Goal: Task Accomplishment & Management: Use online tool/utility

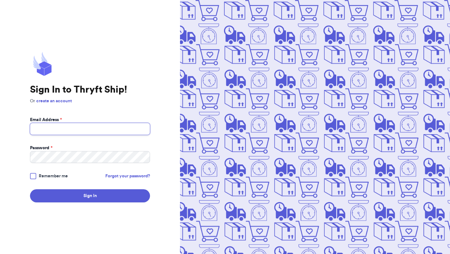
type input "[EMAIL_ADDRESS][DOMAIN_NAME]"
click at [32, 179] on div at bounding box center [33, 176] width 6 height 6
click at [0, 0] on input "Remember me" at bounding box center [0, 0] width 0 height 0
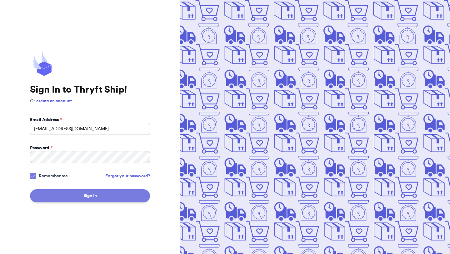
click at [44, 194] on button "Sign In" at bounding box center [90, 195] width 120 height 13
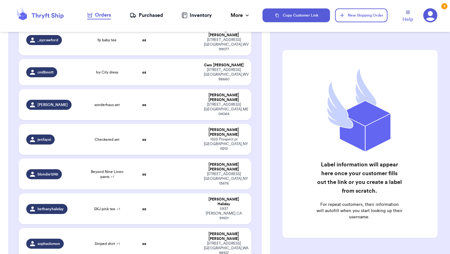
scroll to position [309, 0]
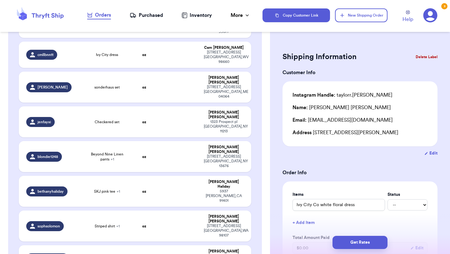
scroll to position [300, 0]
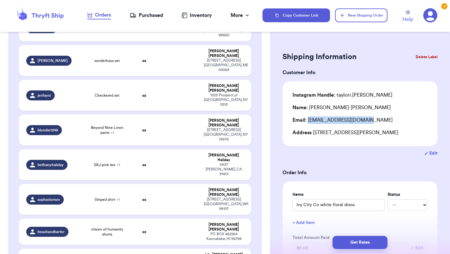
drag, startPoint x: 364, startPoint y: 122, endPoint x: 308, endPoint y: 119, distance: 56.0
click at [308, 119] on div "Email: taylordowlin@gmail.com" at bounding box center [360, 120] width 135 height 8
copy div "taylordowlin@gmail.com"
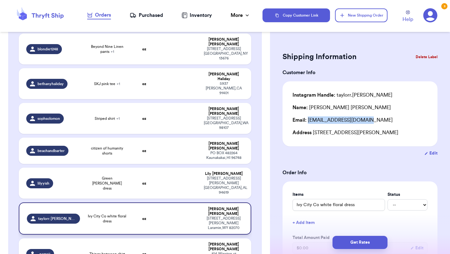
scroll to position [384, 0]
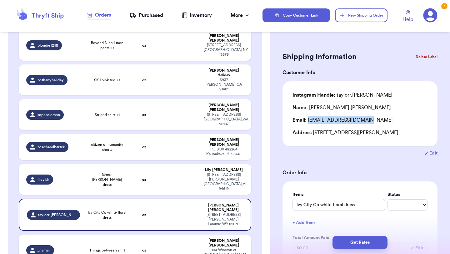
click at [174, 235] on td at bounding box center [179, 250] width 42 height 31
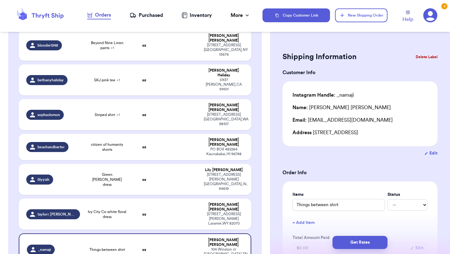
type input "Things between shirt"
drag, startPoint x: 371, startPoint y: 122, endPoint x: 308, endPoint y: 123, distance: 62.9
click at [308, 123] on div "Email: nataliemayeli27@gmail.com" at bounding box center [360, 120] width 135 height 8
copy div "nataliemayeli27@gmail.com"
drag, startPoint x: 344, startPoint y: 108, endPoint x: 311, endPoint y: 106, distance: 32.9
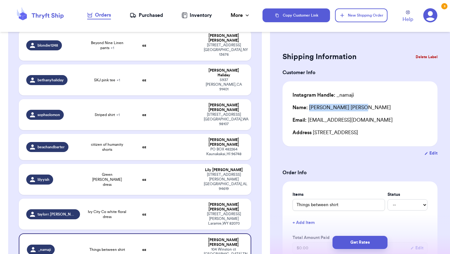
click at [311, 106] on div "Name: Natalie Jimenez" at bounding box center [342, 108] width 99 height 8
click at [351, 105] on div "Name: Natalie Jimenez" at bounding box center [360, 108] width 135 height 8
drag, startPoint x: 346, startPoint y: 108, endPoint x: 310, endPoint y: 105, distance: 36.1
click at [310, 105] on div "Name: Natalie Jimenez" at bounding box center [360, 108] width 135 height 8
copy div "Natalie Jimenez"
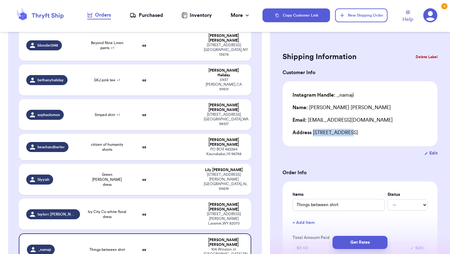
drag, startPoint x: 312, startPoint y: 133, endPoint x: 347, endPoint y: 130, distance: 34.5
click at [347, 130] on div "Address 104 Winston ct, Clarksville, TN 37042" at bounding box center [360, 133] width 135 height 8
copy div "104 Winston ct"
drag, startPoint x: 350, startPoint y: 133, endPoint x: 372, endPoint y: 133, distance: 22.5
click at [372, 133] on div "Address 104 Winston ct, Clarksville, TN 37042" at bounding box center [360, 133] width 135 height 8
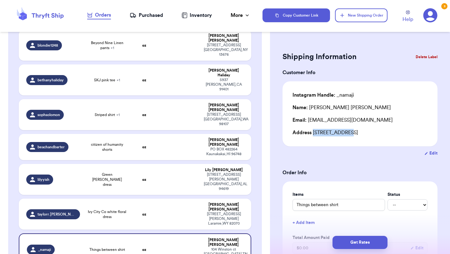
copy div "[GEOGRAPHIC_DATA]"
drag, startPoint x: 384, startPoint y: 132, endPoint x: 399, endPoint y: 132, distance: 14.4
click at [399, 132] on div "Address 104 Winston ct, Clarksville, TN 37042" at bounding box center [360, 133] width 135 height 8
copy div "37042"
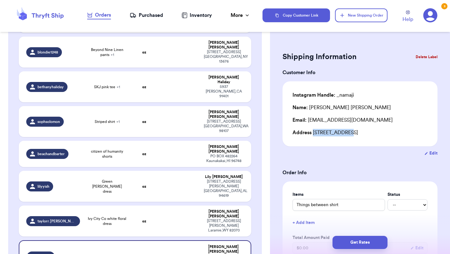
click at [422, 54] on button "Delete Label" at bounding box center [427, 57] width 27 height 14
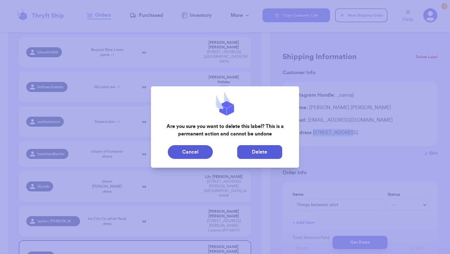
click at [253, 153] on button "Delete" at bounding box center [259, 152] width 45 height 14
type input "Christmas ivy city dress"
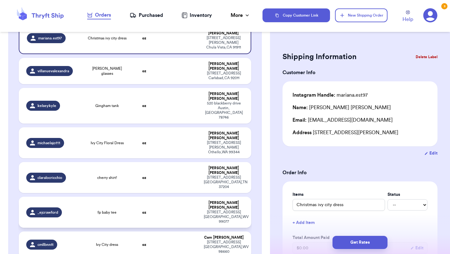
scroll to position [70, 0]
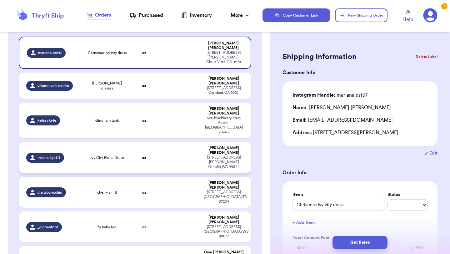
click at [179, 142] on td at bounding box center [179, 157] width 42 height 31
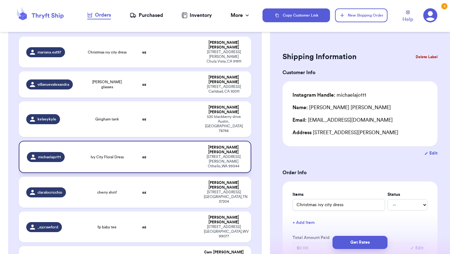
type input "Ivy City Floral Dress"
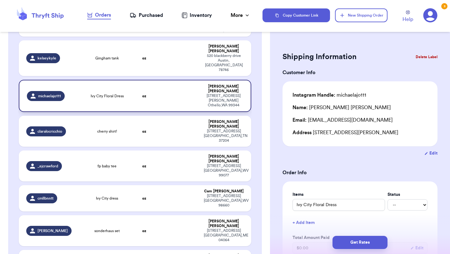
scroll to position [131, 0]
click at [185, 79] on td at bounding box center [179, 95] width 42 height 32
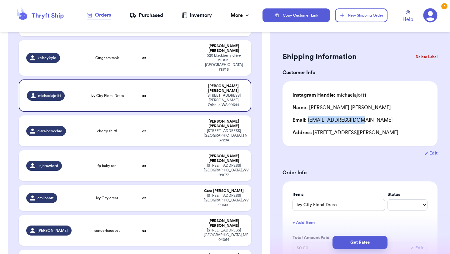
drag, startPoint x: 353, startPoint y: 120, endPoint x: 309, endPoint y: 119, distance: 43.8
click at [309, 119] on div "Email: michunt01@gmail.com" at bounding box center [360, 120] width 135 height 8
drag, startPoint x: 309, startPoint y: 119, endPoint x: 358, endPoint y: 122, distance: 48.8
click at [358, 122] on div "Email: michunt01@gmail.com" at bounding box center [360, 120] width 135 height 8
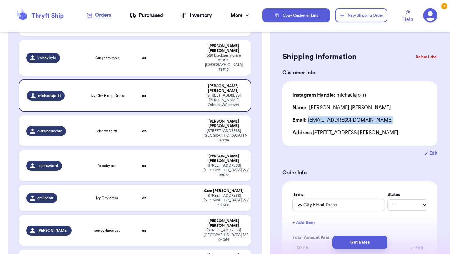
copy div "michunt01@gmail.com"
click at [233, 93] on div "1392 W Cunningham R Othello , WA 99344" at bounding box center [223, 100] width 39 height 14
click at [418, 59] on button "Delete Label" at bounding box center [427, 57] width 27 height 14
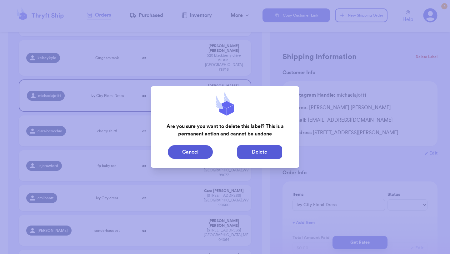
click at [250, 155] on button "Delete" at bounding box center [259, 152] width 45 height 14
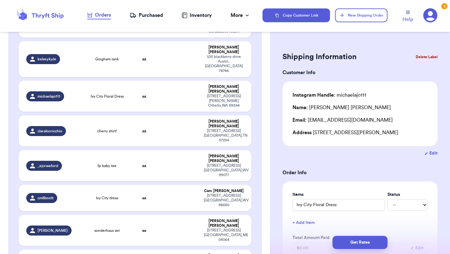
type input "Christmas ivy city dress"
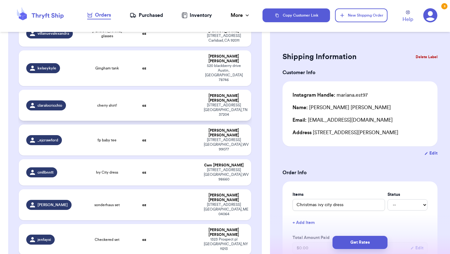
scroll to position [119, 0]
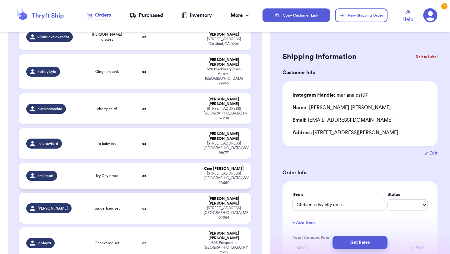
click at [160, 163] on td at bounding box center [179, 176] width 42 height 26
type input "Ivy City dress"
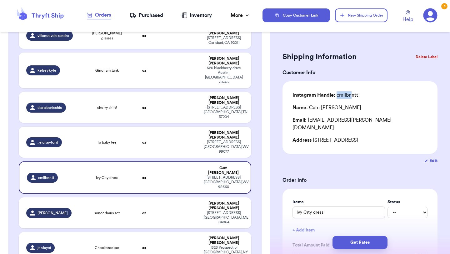
drag, startPoint x: 337, startPoint y: 96, endPoint x: 350, endPoint y: 96, distance: 12.8
click at [350, 96] on div "Instagram Handle: cmllbnntt" at bounding box center [326, 95] width 66 height 8
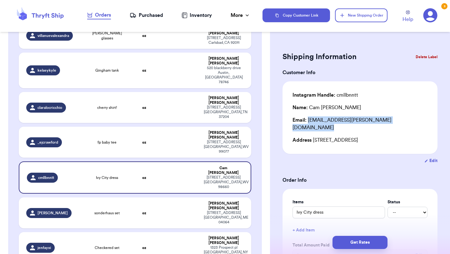
drag, startPoint x: 308, startPoint y: 122, endPoint x: 371, endPoint y: 125, distance: 62.3
click at [371, 125] on div "Instagram Handle: cmllbnntt Name: Cam Bennett Email: xacea.camille@gmail.com Ad…" at bounding box center [360, 117] width 135 height 53
copy div "xacea.camille@gmail.com"
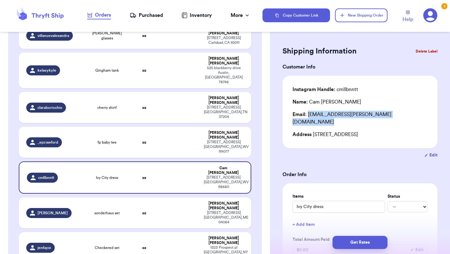
click at [428, 53] on button "Delete Label" at bounding box center [427, 51] width 27 height 14
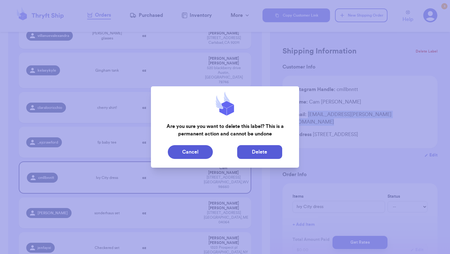
click at [248, 155] on button "Delete" at bounding box center [259, 152] width 45 height 14
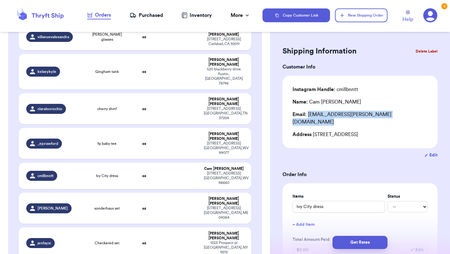
type input "Christmas ivy city dress"
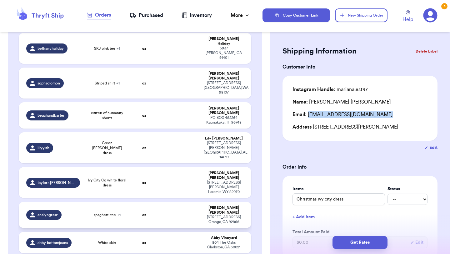
scroll to position [352, 0]
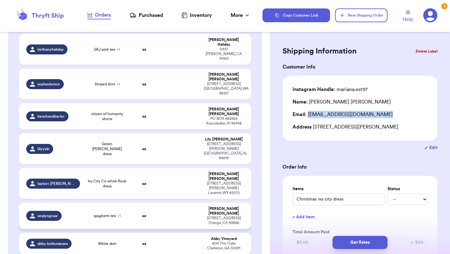
click at [177, 203] on td at bounding box center [179, 216] width 42 height 26
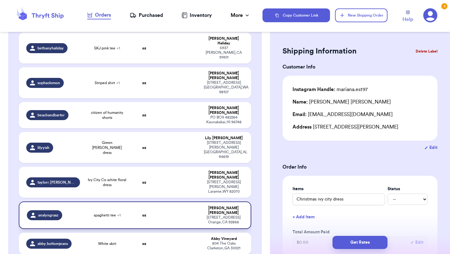
type input "spaghetti tee"
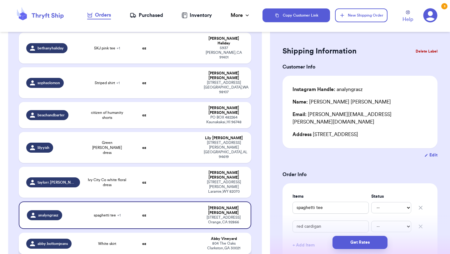
click at [168, 233] on td at bounding box center [179, 244] width 42 height 22
type input "White skirt"
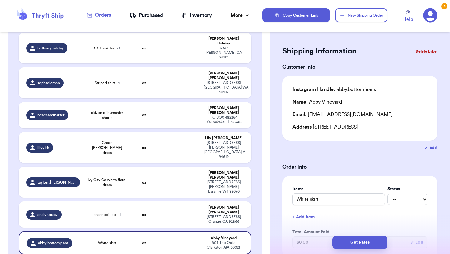
click at [425, 50] on button "Delete Label" at bounding box center [427, 51] width 27 height 14
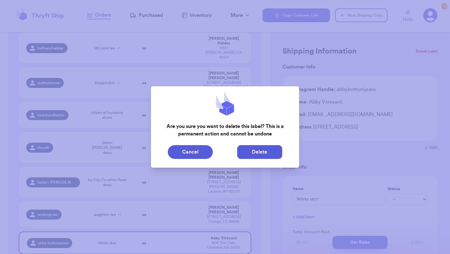
click at [251, 153] on button "Delete" at bounding box center [259, 152] width 45 height 14
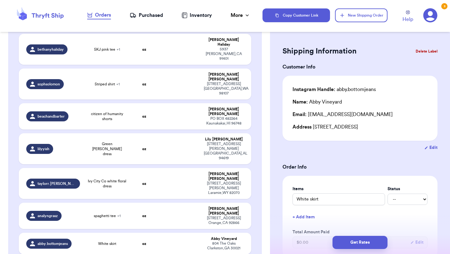
type input "Christmas ivy city dress"
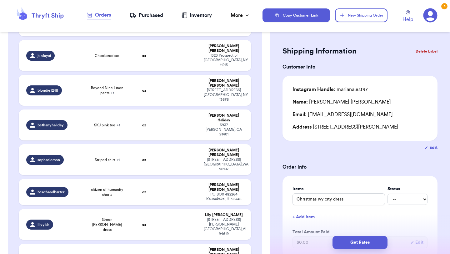
scroll to position [274, 0]
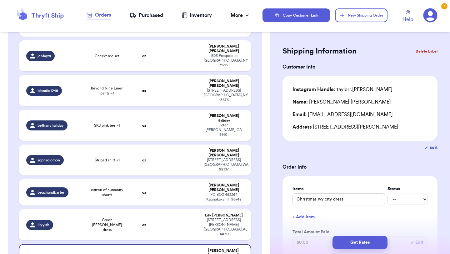
type input "Ivy City Co white floral dress"
drag, startPoint x: 307, startPoint y: 115, endPoint x: 364, endPoint y: 117, distance: 57.0
click at [364, 117] on div "Email: taylordowlin@gmail.com" at bounding box center [360, 115] width 135 height 8
copy div "taylordowlin@gmail.com"
drag, startPoint x: 310, startPoint y: 102, endPoint x: 339, endPoint y: 101, distance: 29.7
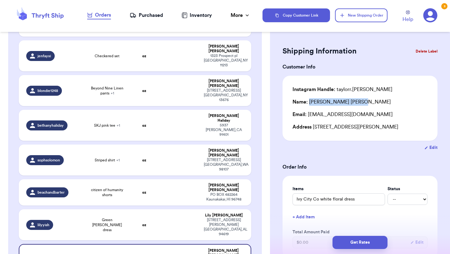
click at [339, 101] on div "Name: Taylor Dowlin" at bounding box center [342, 102] width 99 height 8
copy div "Taylor Dowlin"
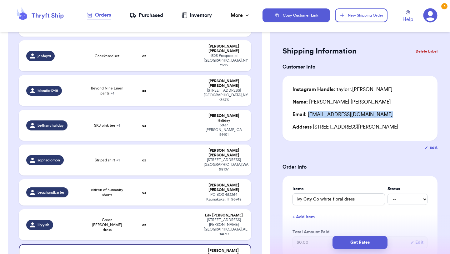
drag, startPoint x: 308, startPoint y: 115, endPoint x: 363, endPoint y: 119, distance: 54.9
click at [363, 119] on div "Instagram Handle: taylorr.dowlin Name: Taylor Dowlin Email: taylordowlin@gmail.…" at bounding box center [360, 108] width 135 height 45
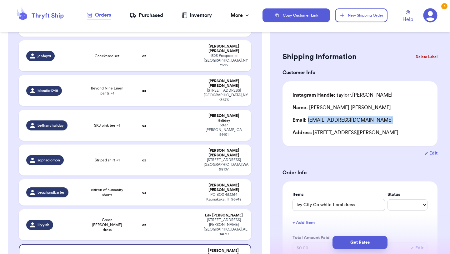
scroll to position [0, 0]
click at [416, 56] on button "Delete Label" at bounding box center [427, 57] width 27 height 14
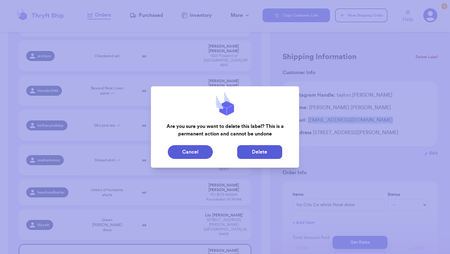
click at [256, 150] on button "Delete" at bounding box center [259, 152] width 45 height 14
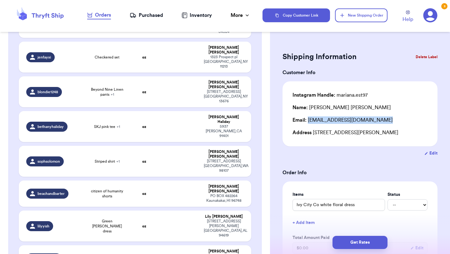
type input "Christmas ivy city dress"
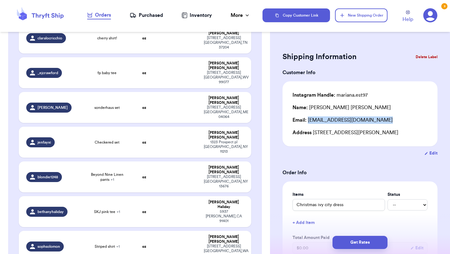
scroll to position [196, 0]
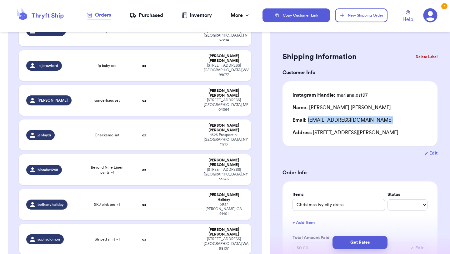
type input "spaghetti tee"
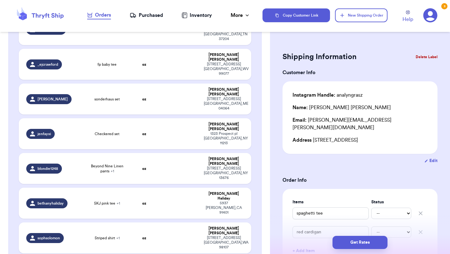
drag, startPoint x: 366, startPoint y: 121, endPoint x: 308, endPoint y: 120, distance: 57.9
click at [308, 120] on div "Email: analyn.grasz@gmail.com" at bounding box center [360, 123] width 135 height 15
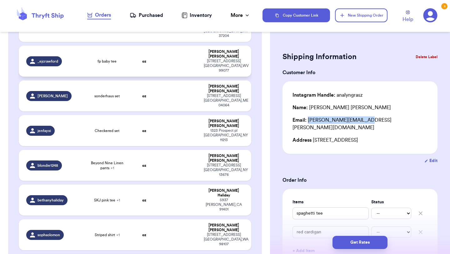
scroll to position [202, 0]
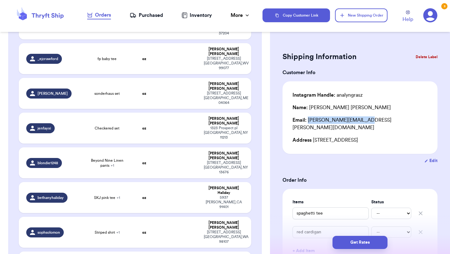
click at [419, 60] on button "Delete Label" at bounding box center [427, 57] width 27 height 14
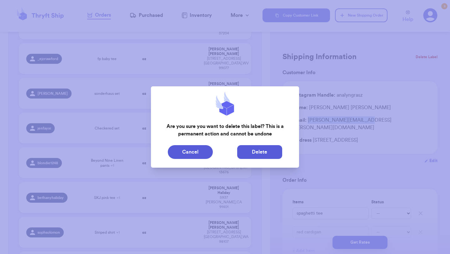
click at [259, 146] on button "Delete" at bounding box center [259, 152] width 45 height 14
type input "Christmas ivy city dress"
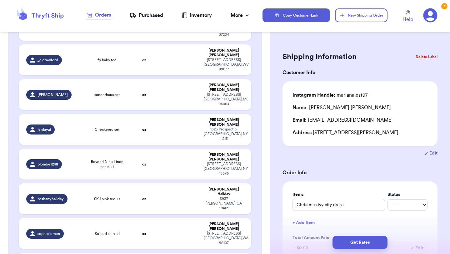
type input "Green [PERSON_NAME] dress"
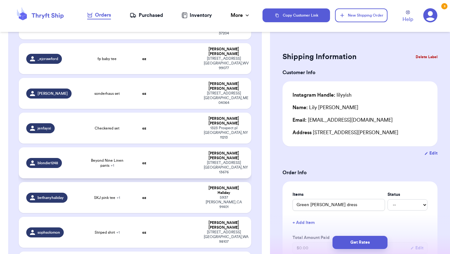
click at [115, 147] on td "Beyond Nine Linen pants + 1" at bounding box center [107, 162] width 47 height 31
type input "Beyond Nine Linen pants"
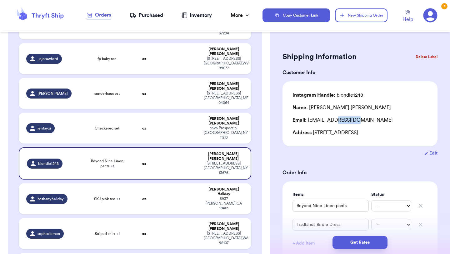
drag, startPoint x: 356, startPoint y: 121, endPoint x: 336, endPoint y: 124, distance: 20.8
click at [336, 124] on div "Email: kettellmm@gmail.com" at bounding box center [360, 120] width 135 height 8
click at [354, 119] on div "Email: kettellmm@gmail.com" at bounding box center [360, 120] width 135 height 8
drag, startPoint x: 358, startPoint y: 121, endPoint x: 308, endPoint y: 122, distance: 50.7
click at [308, 122] on div "Email: kettellmm@gmail.com" at bounding box center [360, 120] width 135 height 8
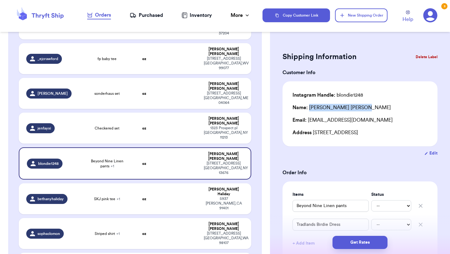
drag, startPoint x: 346, startPoint y: 108, endPoint x: 310, endPoint y: 106, distance: 36.0
click at [310, 106] on div "Name: Margaret Kettell" at bounding box center [342, 108] width 99 height 8
drag, startPoint x: 313, startPoint y: 134, endPoint x: 333, endPoint y: 134, distance: 20.6
click at [333, 134] on div "Address 85 Elm St, Apt 2 Potsdam, NY 13676" at bounding box center [360, 133] width 135 height 8
drag, startPoint x: 350, startPoint y: 132, endPoint x: 369, endPoint y: 131, distance: 19.4
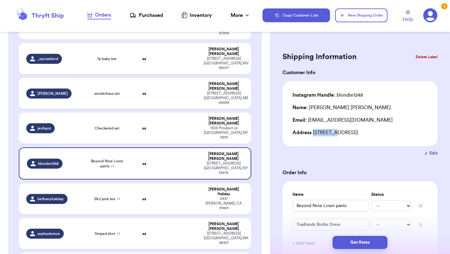
click at [369, 131] on div "Address 85 Elm St, Apt 2 Potsdam, NY 13676" at bounding box center [360, 133] width 135 height 8
drag, startPoint x: 381, startPoint y: 134, endPoint x: 396, endPoint y: 133, distance: 15.3
click at [396, 133] on div "Address 85 Elm St, Apt 2 Potsdam, NY 13676" at bounding box center [360, 133] width 135 height 8
click at [414, 57] on button "Delete Label" at bounding box center [427, 57] width 27 height 14
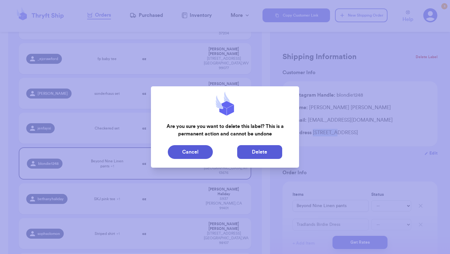
click at [242, 149] on button "Delete" at bounding box center [259, 152] width 45 height 14
type input "Christmas ivy city dress"
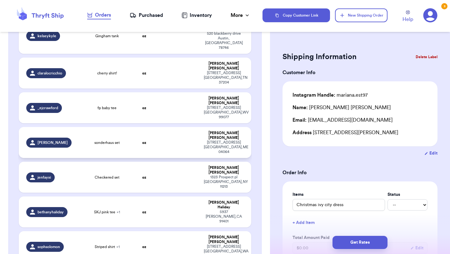
scroll to position [154, 0]
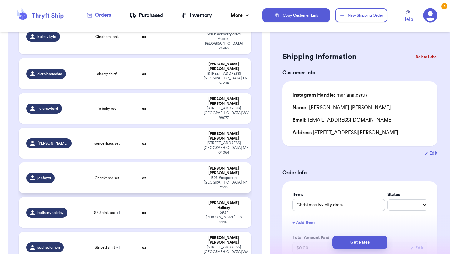
click at [231, 175] on div "1323 Prospect pl Brooklyn , NY 11213" at bounding box center [224, 182] width 40 height 14
type input "Checkered set"
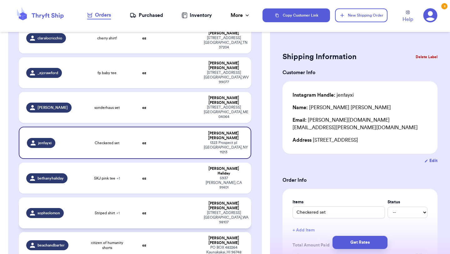
scroll to position [177, 0]
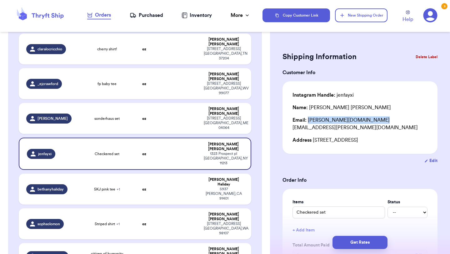
drag, startPoint x: 308, startPoint y: 120, endPoint x: 369, endPoint y: 120, distance: 60.7
click at [369, 120] on div "Email: jenny.oneill.art@gmail.com" at bounding box center [360, 123] width 135 height 15
click at [419, 56] on button "Delete Label" at bounding box center [427, 57] width 27 height 14
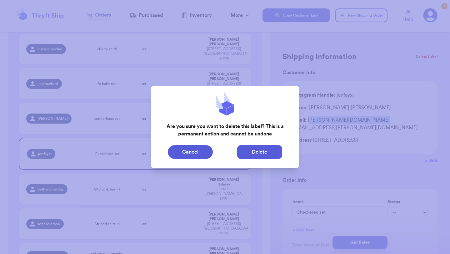
click at [269, 146] on button "Delete" at bounding box center [259, 152] width 45 height 14
type input "Christmas ivy city dress"
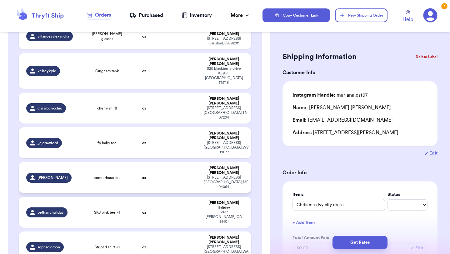
scroll to position [106, 0]
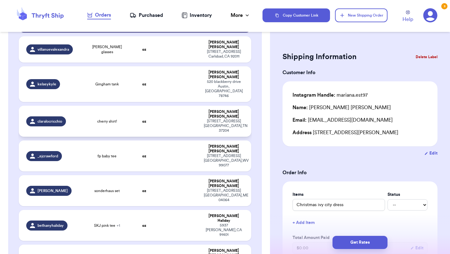
click at [103, 106] on td "cherry shirt!" at bounding box center [107, 121] width 47 height 31
type input "cherry shirt!"
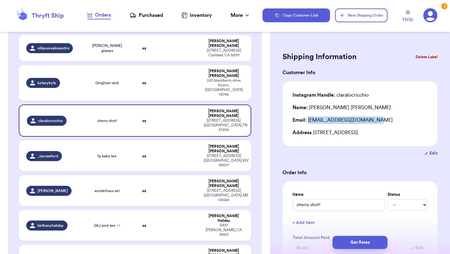
drag, startPoint x: 308, startPoint y: 121, endPoint x: 389, endPoint y: 122, distance: 80.4
click at [389, 122] on div "Email: claralocricchio@gmail.com" at bounding box center [360, 120] width 135 height 8
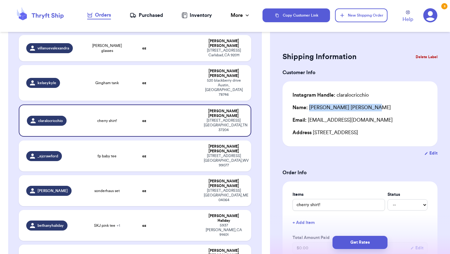
drag, startPoint x: 310, startPoint y: 109, endPoint x: 351, endPoint y: 109, distance: 41.0
click at [351, 109] on div "Name: clara locricchio" at bounding box center [360, 108] width 135 height 8
drag, startPoint x: 315, startPoint y: 135, endPoint x: 362, endPoint y: 135, distance: 46.6
click at [362, 135] on div "Address 3621 mayflower place, B nashville, TN 37204" at bounding box center [360, 133] width 135 height 8
click at [327, 131] on div "Address 3621 mayflower place, B nashville, TN 37204" at bounding box center [360, 133] width 135 height 8
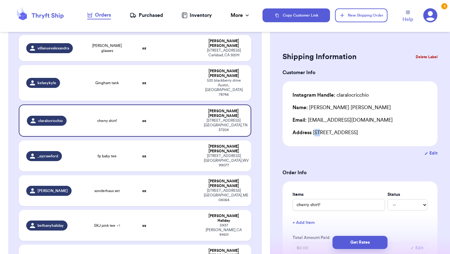
drag, startPoint x: 315, startPoint y: 134, endPoint x: 322, endPoint y: 133, distance: 7.4
click at [322, 133] on div "Address 3621 mayflower place, B nashville, TN 37204" at bounding box center [360, 133] width 135 height 8
drag, startPoint x: 313, startPoint y: 134, endPoint x: 362, endPoint y: 132, distance: 48.2
click at [362, 132] on div "Address 3621 mayflower place, B nashville, TN 37204" at bounding box center [360, 133] width 135 height 8
click at [419, 58] on button "Delete Label" at bounding box center [427, 57] width 27 height 14
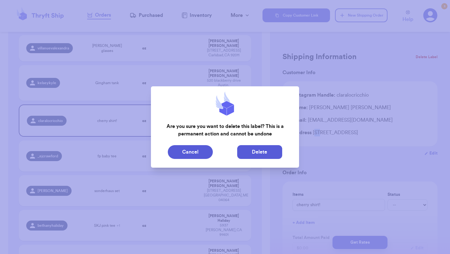
click at [252, 151] on button "Delete" at bounding box center [259, 152] width 45 height 14
type input "Christmas ivy city dress"
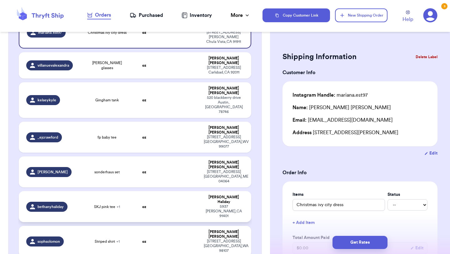
scroll to position [84, 0]
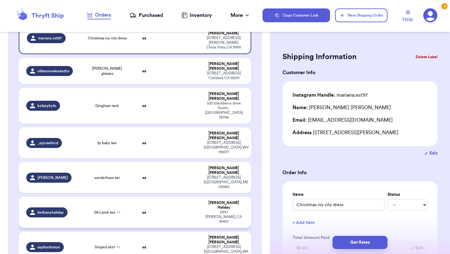
click at [117, 197] on td "SKJ pink tee + 1" at bounding box center [107, 212] width 47 height 31
type input "SKJ pink tee"
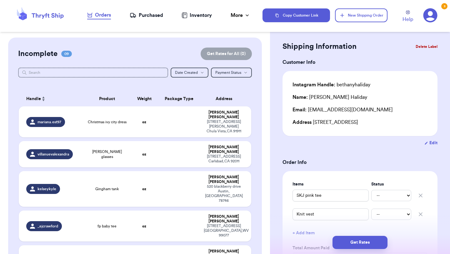
scroll to position [2, 0]
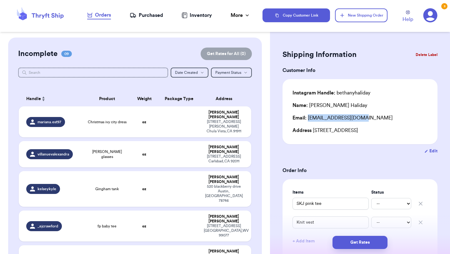
drag, startPoint x: 308, startPoint y: 119, endPoint x: 358, endPoint y: 121, distance: 49.4
click at [358, 121] on div "Email: bhaliday10@gmail.com" at bounding box center [360, 118] width 135 height 8
click at [261, 2] on header "Orders Purchased Inventory More Stats Completed Orders Copy Customer Link New S…" at bounding box center [225, 16] width 450 height 32
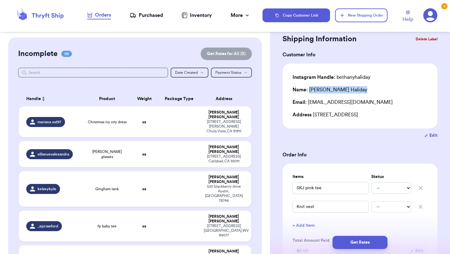
drag, startPoint x: 310, startPoint y: 89, endPoint x: 353, endPoint y: 89, distance: 42.9
click at [353, 89] on div "Name: Bethany Haliday" at bounding box center [360, 90] width 135 height 8
drag, startPoint x: 314, startPoint y: 115, endPoint x: 351, endPoint y: 113, distance: 37.6
click at [351, 113] on div "Address 5937, Matilija Ave Van Nuys, CA 91401" at bounding box center [360, 115] width 135 height 8
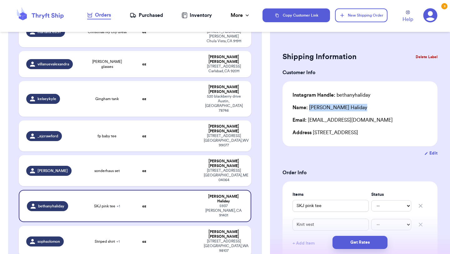
scroll to position [0, 0]
click at [416, 60] on button "Delete Label" at bounding box center [427, 57] width 27 height 14
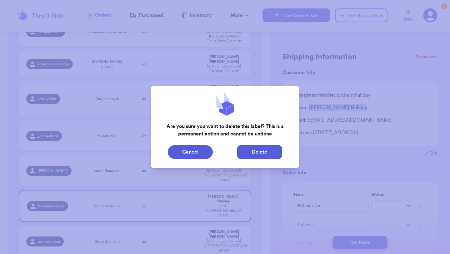
click at [250, 149] on button "Delete" at bounding box center [259, 152] width 45 height 14
type input "Christmas ivy city dress"
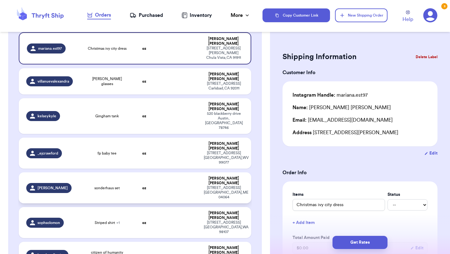
scroll to position [74, 0]
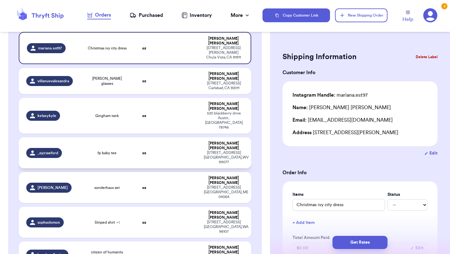
click at [137, 137] on td "oz" at bounding box center [144, 152] width 28 height 31
type input "fp baby tee"
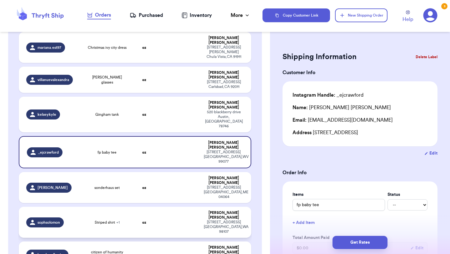
click at [160, 207] on td at bounding box center [179, 222] width 42 height 31
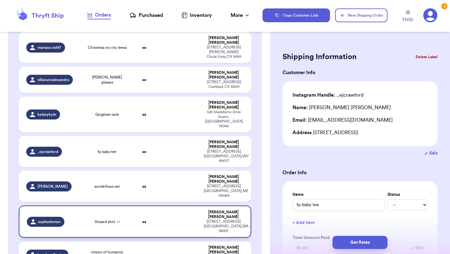
type input "Striped shirt"
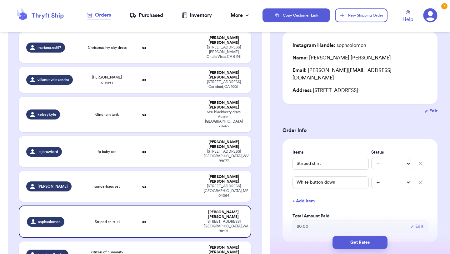
scroll to position [50, 0]
click at [143, 136] on td "oz" at bounding box center [144, 151] width 28 height 31
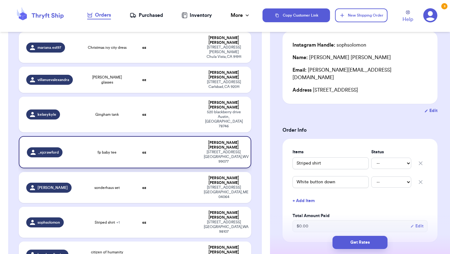
type input "fp baby tee"
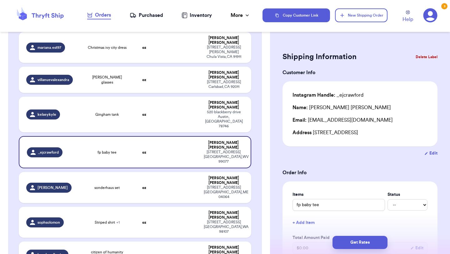
scroll to position [0, 0]
drag, startPoint x: 309, startPoint y: 120, endPoint x: 375, endPoint y: 117, distance: 66.1
click at [375, 117] on div "Email: emilyjcrawford96@gmail.com" at bounding box center [360, 120] width 135 height 8
drag, startPoint x: 313, startPoint y: 136, endPoint x: 353, endPoint y: 131, distance: 40.7
click at [353, 131] on div "Address 13307 220th ct ne, Woodinville, WV 99077" at bounding box center [360, 133] width 135 height 8
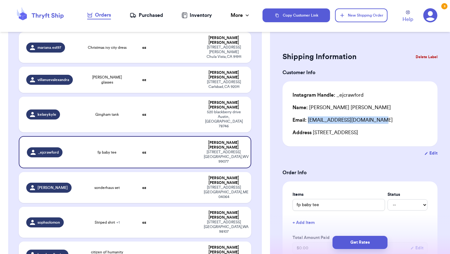
click at [377, 156] on div "Edit" at bounding box center [360, 153] width 155 height 6
click at [414, 57] on button "Delete Label" at bounding box center [427, 57] width 27 height 14
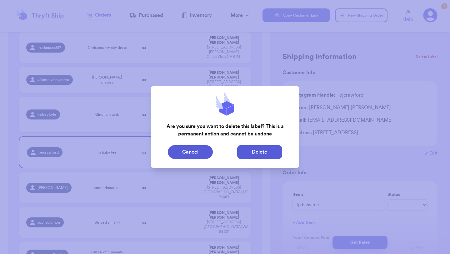
click at [269, 147] on button "Delete" at bounding box center [259, 152] width 45 height 14
type input "Christmas ivy city dress"
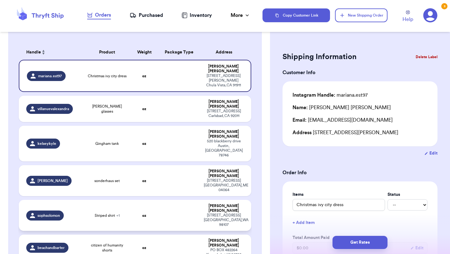
scroll to position [51, 0]
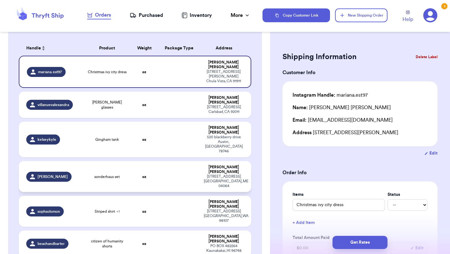
click at [143, 175] on strong "oz" at bounding box center [144, 177] width 4 height 4
type input "sonderhaus set"
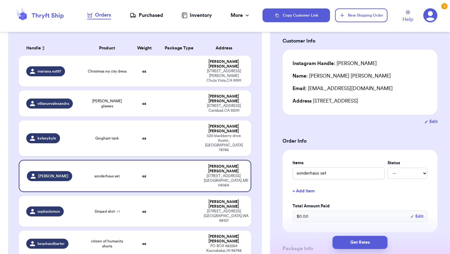
scroll to position [37, 0]
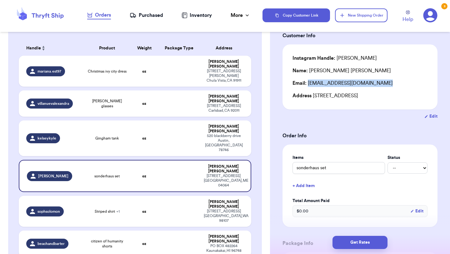
drag, startPoint x: 308, startPoint y: 84, endPoint x: 357, endPoint y: 88, distance: 48.6
click at [357, 88] on div "Instagram Handle: emily_bayliss Name: Emily Bayliss Email: emily3878@gmail.com …" at bounding box center [360, 76] width 135 height 45
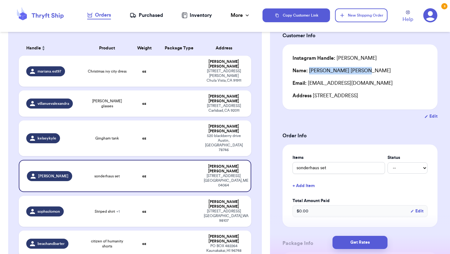
drag, startPoint x: 309, startPoint y: 70, endPoint x: 348, endPoint y: 71, distance: 39.1
click at [348, 71] on div "Name: Emily Bayliss" at bounding box center [360, 71] width 135 height 8
drag, startPoint x: 313, startPoint y: 98, endPoint x: 334, endPoint y: 95, distance: 21.4
click at [334, 95] on div "Address 23 Elm St, Old Orchard Beach, ME 04064" at bounding box center [360, 96] width 135 height 8
drag, startPoint x: 338, startPoint y: 98, endPoint x: 380, endPoint y: 94, distance: 42.5
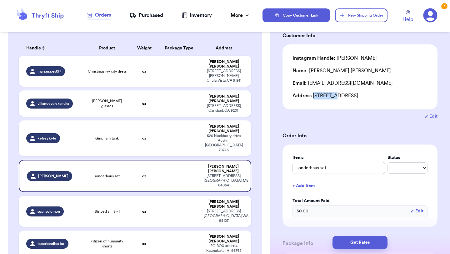
click at [380, 94] on div "Address 23 Elm St, Old Orchard Beach, ME 04064" at bounding box center [360, 96] width 135 height 8
drag, startPoint x: 384, startPoint y: 95, endPoint x: 390, endPoint y: 95, distance: 6.0
click at [390, 95] on div "Address 23 Elm St, Old Orchard Beach, ME 04064" at bounding box center [360, 96] width 135 height 8
drag, startPoint x: 393, startPoint y: 96, endPoint x: 412, endPoint y: 98, distance: 18.6
click at [412, 98] on div "Address 23 Elm St, Old Orchard Beach, ME 04064" at bounding box center [360, 96] width 135 height 8
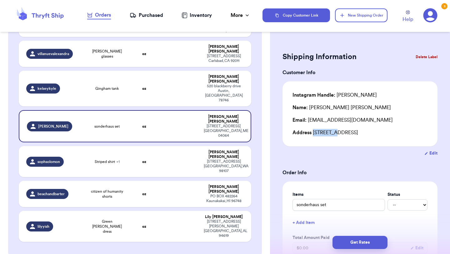
scroll to position [0, 0]
click at [421, 58] on button "Delete Label" at bounding box center [427, 57] width 27 height 14
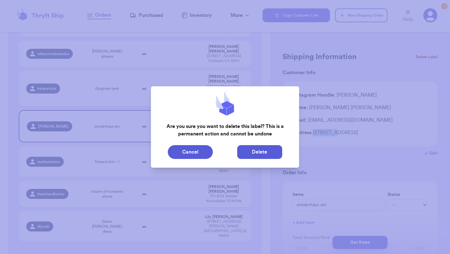
click at [253, 151] on button "Delete" at bounding box center [259, 152] width 45 height 14
type input "Christmas ivy city dress"
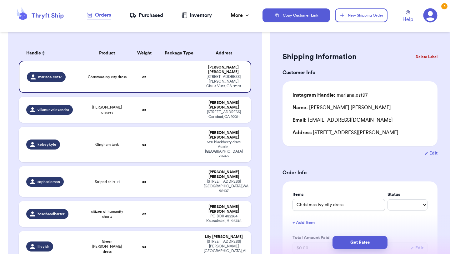
scroll to position [1, 0]
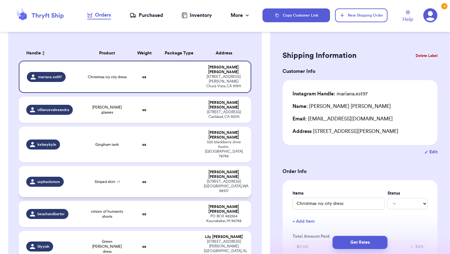
click at [125, 166] on td "Striped shirt + 1" at bounding box center [107, 181] width 47 height 31
type input "Striped shirt"
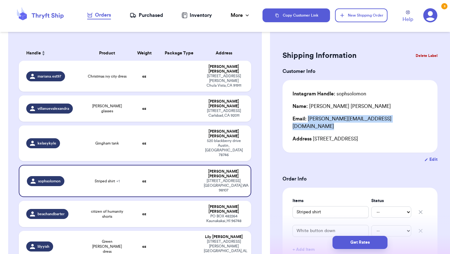
drag, startPoint x: 309, startPoint y: 119, endPoint x: 373, endPoint y: 126, distance: 64.8
click at [373, 126] on div "Instagram Handle: sophsolomon Name: Sophie Solomon Email: solomon.sophiey@gmail…" at bounding box center [360, 116] width 135 height 53
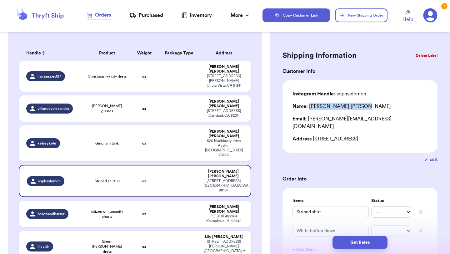
drag, startPoint x: 311, startPoint y: 106, endPoint x: 350, endPoint y: 109, distance: 39.8
click at [350, 109] on div "Name: Sophie Solomon" at bounding box center [360, 107] width 135 height 8
drag, startPoint x: 313, startPoint y: 133, endPoint x: 371, endPoint y: 130, distance: 57.6
click at [371, 135] on div "Address 5807 1/2 20th Ave NW, 1/2 Seattle, WA 98107" at bounding box center [360, 139] width 135 height 8
click at [422, 53] on button "Delete Label" at bounding box center [427, 56] width 27 height 14
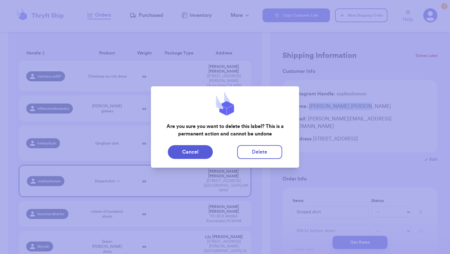
scroll to position [0, 0]
click at [252, 156] on button "Delete" at bounding box center [259, 152] width 45 height 14
type input "Christmas ivy city dress"
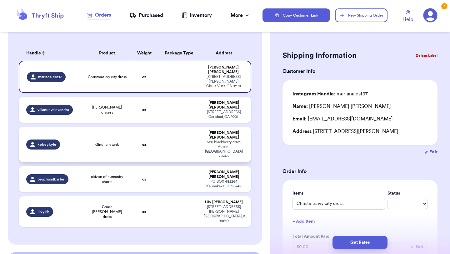
click at [173, 127] on td at bounding box center [179, 145] width 42 height 36
type input "Gingham tank"
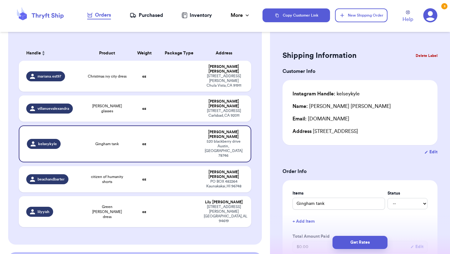
drag, startPoint x: 309, startPoint y: 118, endPoint x: 360, endPoint y: 118, distance: 51.3
click at [360, 118] on div "Email: kelseykcopeland.com" at bounding box center [360, 119] width 135 height 8
drag, startPoint x: 311, startPoint y: 107, endPoint x: 359, endPoint y: 111, distance: 48.0
click at [359, 111] on div "Instagram Handle: kelseykyle Name: Kelsey Copeland Email: kelseykcopeland.com A…" at bounding box center [360, 112] width 135 height 45
click at [311, 107] on div "Name: Kelsey Copeland" at bounding box center [342, 107] width 99 height 8
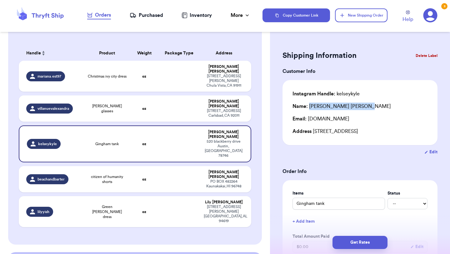
drag, startPoint x: 311, startPoint y: 107, endPoint x: 359, endPoint y: 109, distance: 48.9
click at [359, 109] on div "Name: Kelsey Copeland" at bounding box center [360, 107] width 135 height 8
drag, startPoint x: 313, startPoint y: 131, endPoint x: 359, endPoint y: 132, distance: 46.0
click at [359, 132] on div "Address 520 blackberry drive, Austin, TX 78746" at bounding box center [360, 132] width 135 height 8
click at [418, 53] on button "Delete Label" at bounding box center [427, 56] width 27 height 14
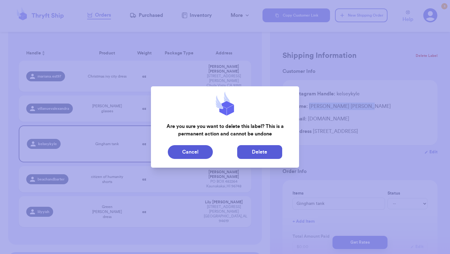
click at [261, 148] on button "Delete" at bounding box center [259, 152] width 45 height 14
type input "Christmas ivy city dress"
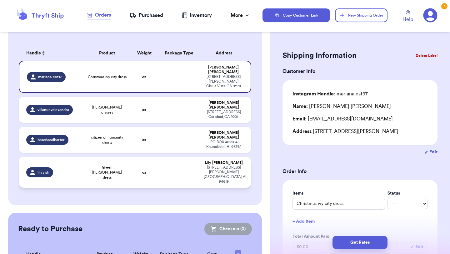
click at [150, 157] on td "oz" at bounding box center [144, 172] width 28 height 31
type input "Green [PERSON_NAME] dress"
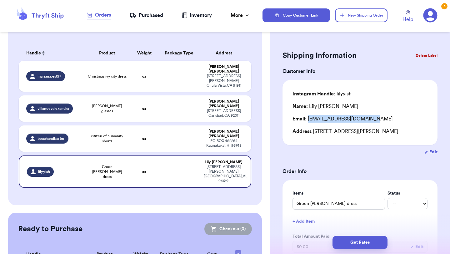
drag, startPoint x: 308, startPoint y: 120, endPoint x: 370, endPoint y: 119, distance: 62.2
click at [370, 119] on div "Email: lily.bramble15@gmail.com" at bounding box center [360, 119] width 135 height 8
click at [417, 57] on button "Delete Label" at bounding box center [427, 56] width 27 height 14
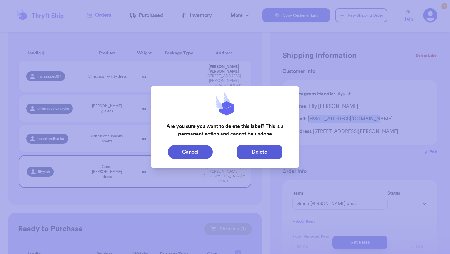
click at [257, 153] on button "Delete" at bounding box center [259, 152] width 45 height 14
type input "Christmas ivy city dress"
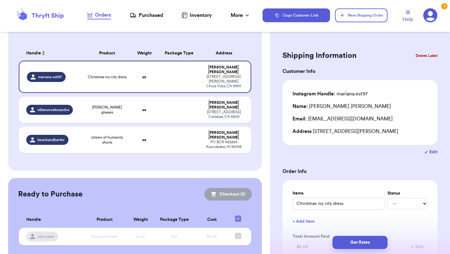
scroll to position [43, 0]
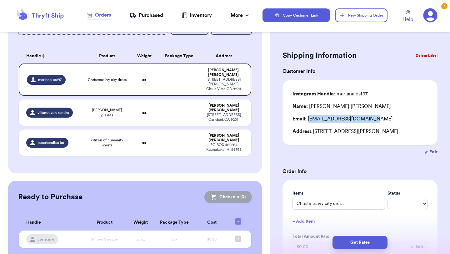
drag, startPoint x: 309, startPoint y: 120, endPoint x: 372, endPoint y: 119, distance: 63.5
drag, startPoint x: 313, startPoint y: 133, endPoint x: 340, endPoint y: 131, distance: 27.0
click at [340, 131] on div "Address 368 Anita st spc 91, Chula Vista, CA 91911" at bounding box center [360, 132] width 135 height 8
drag, startPoint x: 309, startPoint y: 120, endPoint x: 373, endPoint y: 123, distance: 64.5
click at [373, 123] on div "Email: marianarivas39@gmail.com" at bounding box center [360, 119] width 135 height 8
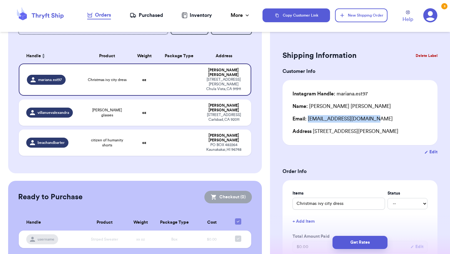
click at [425, 59] on button "Delete Label" at bounding box center [427, 56] width 27 height 14
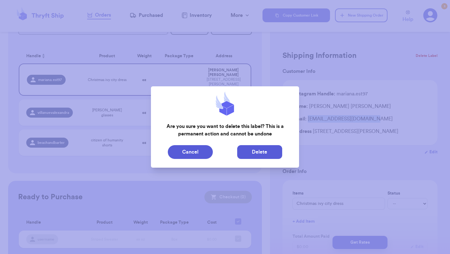
click at [253, 151] on button "Delete" at bounding box center [259, 152] width 45 height 14
type input "[PERSON_NAME] glasses"
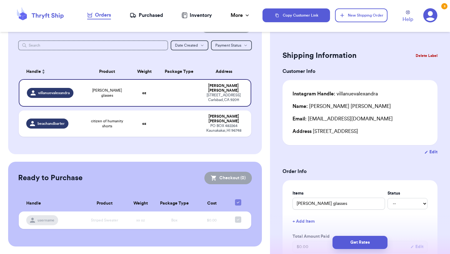
scroll to position [18, 0]
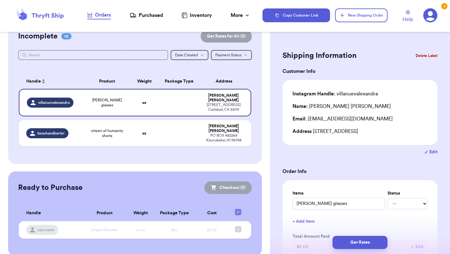
click at [201, 145] on div "Incomplete 02 Get Rates for All ( 0 ) Get Rates for All ( 0 ) Date Created Date…" at bounding box center [135, 92] width 254 height 144
click at [196, 132] on td at bounding box center [179, 133] width 42 height 26
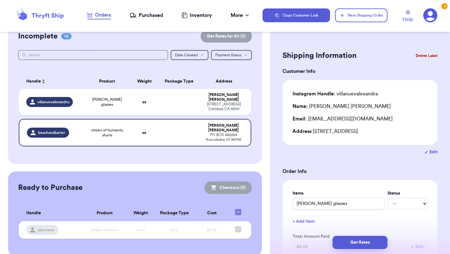
type input "citizen of humanity shorts"
drag, startPoint x: 307, startPoint y: 119, endPoint x: 375, endPoint y: 119, distance: 67.6
click at [375, 119] on div "Email: jasmineherring@hotmail.com" at bounding box center [360, 119] width 135 height 8
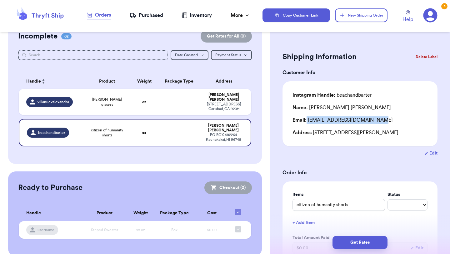
click at [420, 52] on button "Delete Label" at bounding box center [427, 57] width 27 height 14
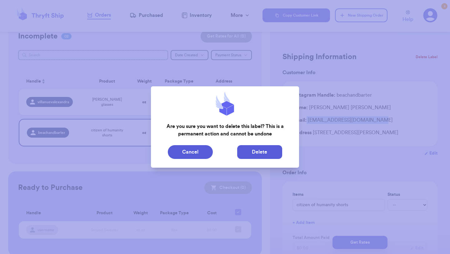
click at [247, 150] on button "Delete" at bounding box center [259, 152] width 45 height 14
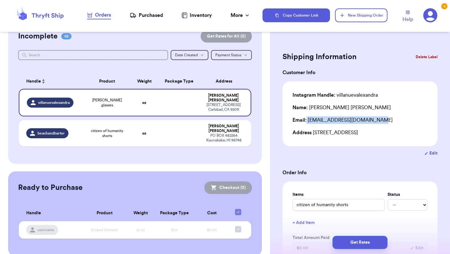
type input "[PERSON_NAME] glasses"
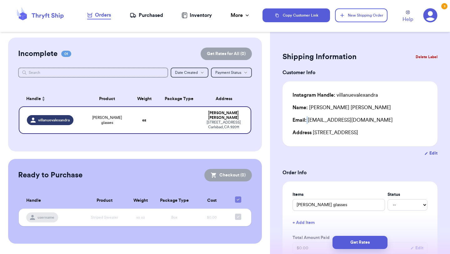
click at [369, 121] on div "Email: alexaandrav513@gmail.com" at bounding box center [360, 120] width 135 height 8
drag, startPoint x: 369, startPoint y: 121, endPoint x: 315, endPoint y: 122, distance: 54.4
click at [315, 122] on div "Email: alexaandrav513@gmail.com" at bounding box center [360, 120] width 135 height 8
